Goal: Transaction & Acquisition: Purchase product/service

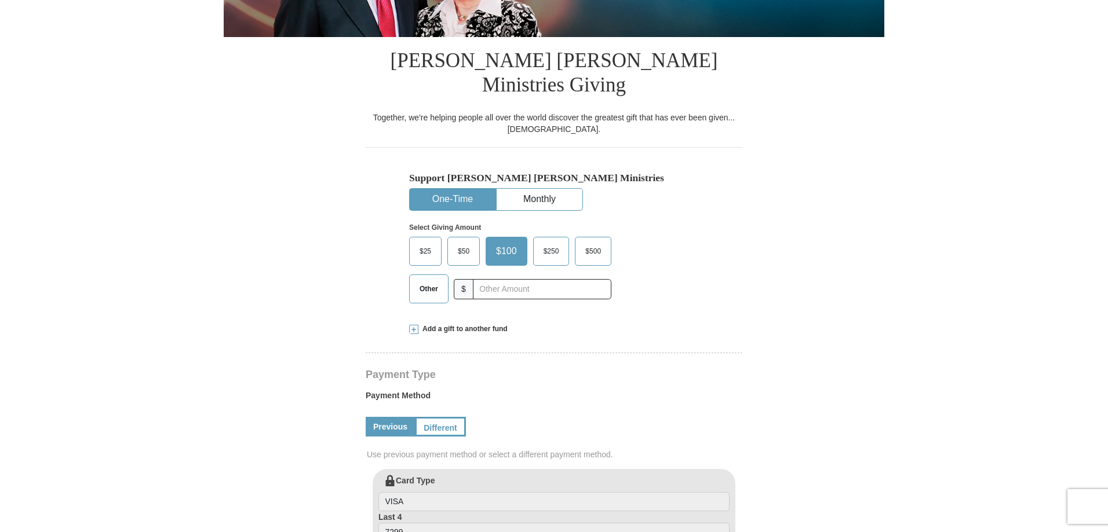
select select "MN"
click at [460, 243] on span "$50" at bounding box center [463, 251] width 23 height 17
click at [0, 0] on input "$50" at bounding box center [0, 0] width 0 height 0
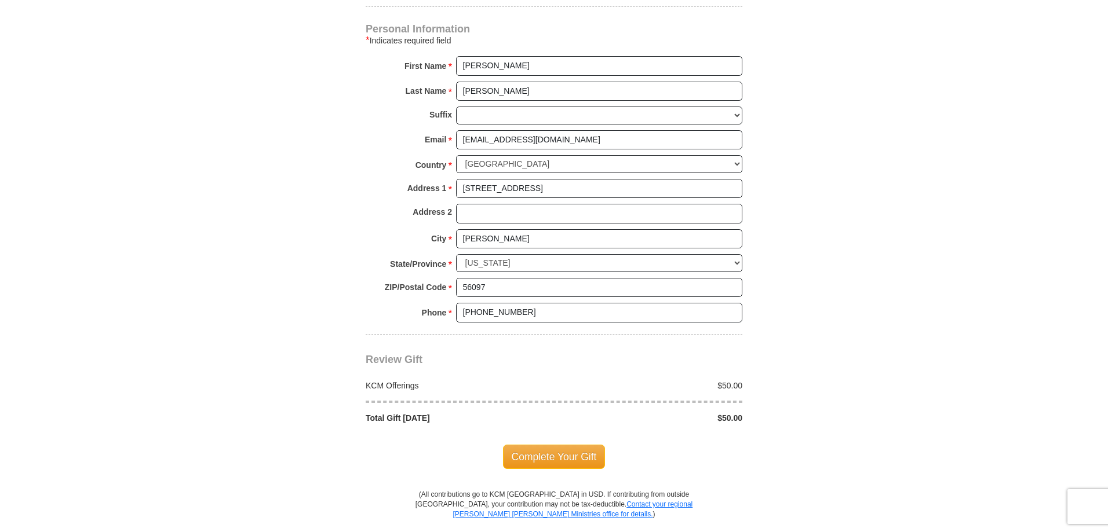
scroll to position [811, 0]
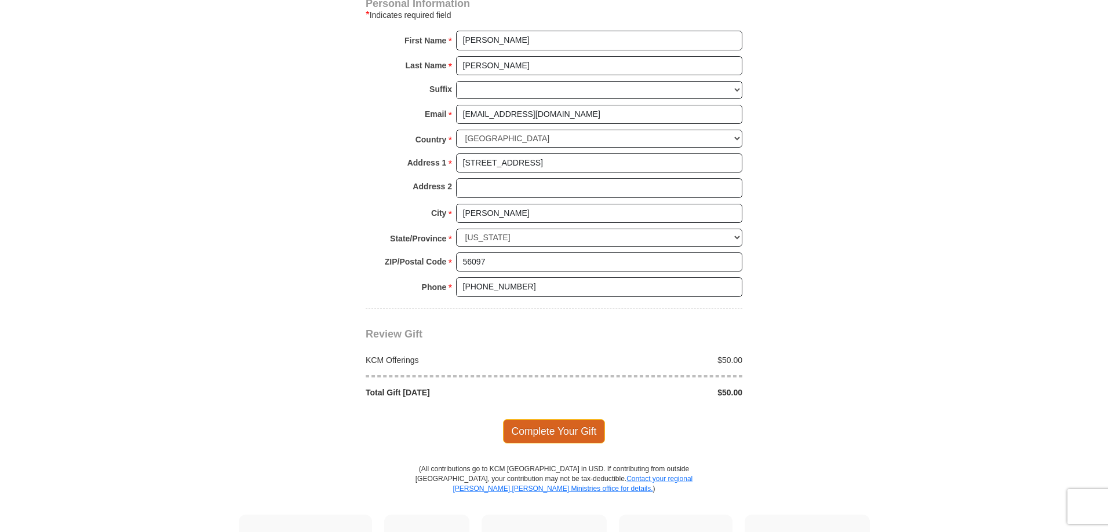
click at [556, 419] on span "Complete Your Gift" at bounding box center [554, 431] width 103 height 24
